Goal: Task Accomplishment & Management: Use online tool/utility

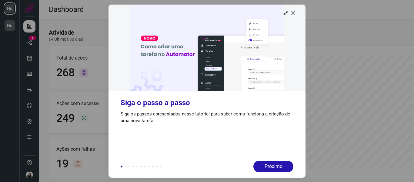
click at [293, 14] on icon at bounding box center [294, 13] width 6 height 6
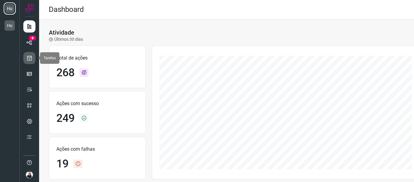
click at [30, 59] on icon at bounding box center [29, 58] width 6 height 6
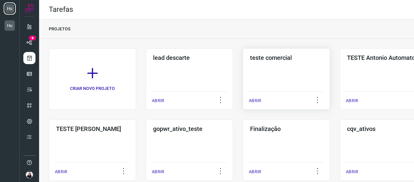
click at [340, 76] on div "teste comercial ABRIR" at bounding box center [383, 78] width 87 height 61
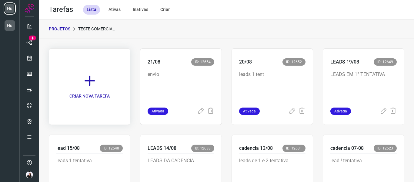
click at [99, 76] on link "CRIAR NOVA TAREFA" at bounding box center [90, 86] width 82 height 76
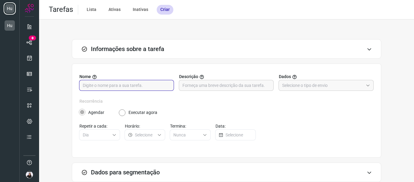
click at [127, 84] on input "text" at bounding box center [127, 85] width 88 height 10
type input "28-08"
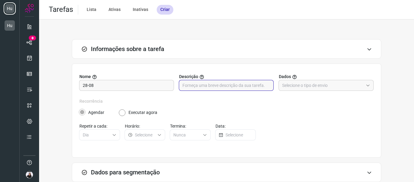
click at [183, 83] on input "text" at bounding box center [227, 85] width 88 height 10
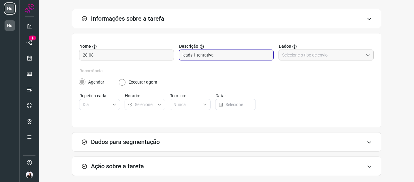
scroll to position [59, 0]
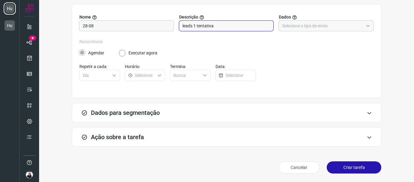
type input "leads 1 tentativa"
click at [311, 26] on input "text" at bounding box center [322, 26] width 81 height 10
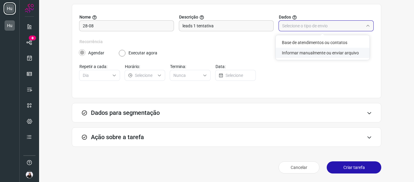
click at [314, 58] on li "Informar manualmente ou enviar arquivo" at bounding box center [323, 53] width 94 height 10
type input "Informar manualmente ou enviar arquivo"
radio input "false"
radio input "true"
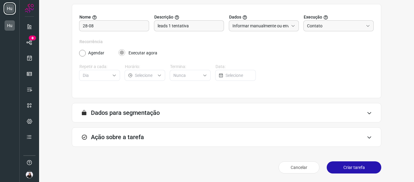
click at [146, 117] on div "A segmentação de dados está desabilitada porque a opção de envio manual foi sel…" at bounding box center [227, 112] width 310 height 19
click at [144, 133] on div "Ação sobre a tarefa" at bounding box center [227, 136] width 310 height 19
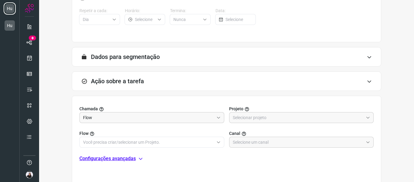
scroll to position [150, 0]
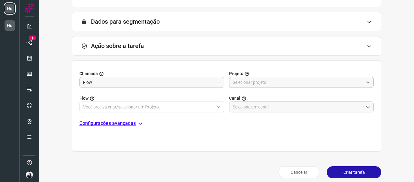
click at [242, 87] on input "text" at bounding box center [298, 82] width 131 height 10
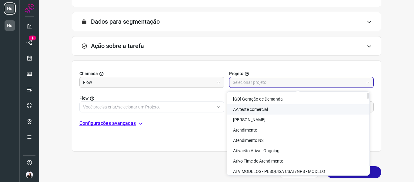
click at [253, 109] on span "AA teste comercial" at bounding box center [250, 109] width 35 height 5
type input "AA teste comercial"
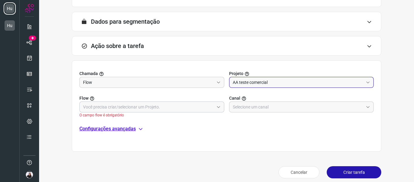
click at [176, 107] on input "text" at bounding box center [148, 107] width 131 height 10
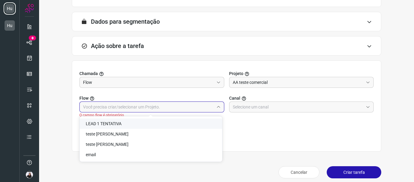
click at [111, 123] on span "LEAD 1 TENTATIVA" at bounding box center [104, 123] width 36 height 5
type input "LEAD 1 TENTATIVA"
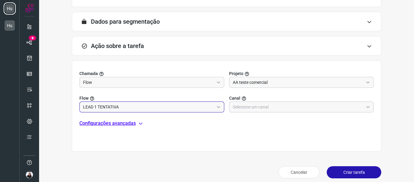
click at [267, 108] on input "text" at bounding box center [298, 107] width 131 height 10
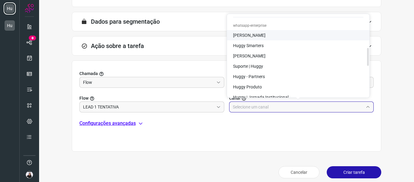
scroll to position [182, 0]
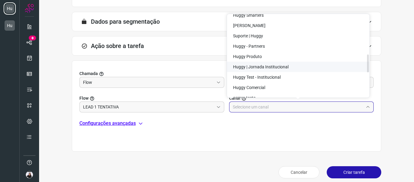
click at [277, 66] on span "Huggy | Jornada Institucional" at bounding box center [261, 66] width 56 height 5
type input "Huggy | Jornada Institucional"
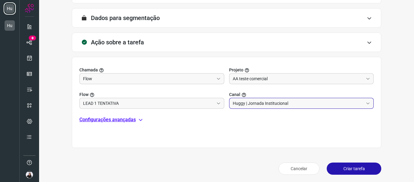
scroll to position [155, 0]
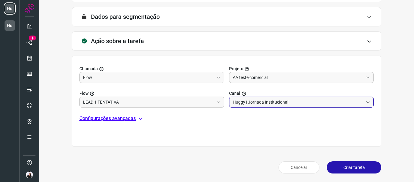
click at [364, 165] on button "Criar tarefa" at bounding box center [354, 167] width 55 height 12
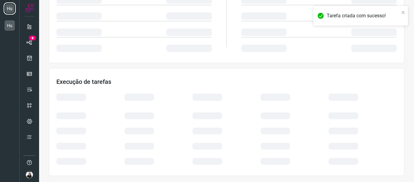
scroll to position [132, 0]
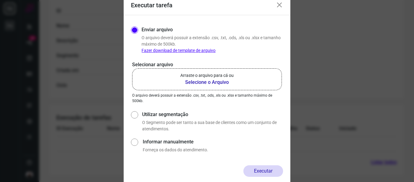
click at [200, 80] on b "Selecione o Arquivo" at bounding box center [207, 82] width 53 height 7
click at [0, 0] on input "Arraste o arquivo para cá ou Selecione o Arquivo" at bounding box center [0, 0] width 0 height 0
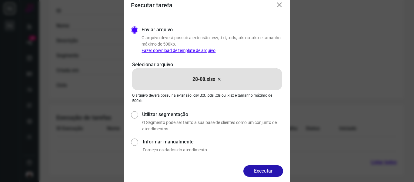
click at [276, 170] on button "Executar" at bounding box center [264, 171] width 40 height 12
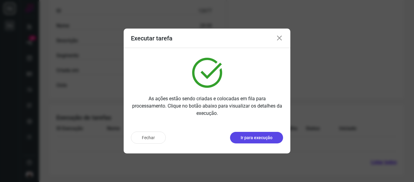
click at [254, 135] on p "Ir para execução" at bounding box center [257, 137] width 32 height 6
